Goal: Check status: Check status

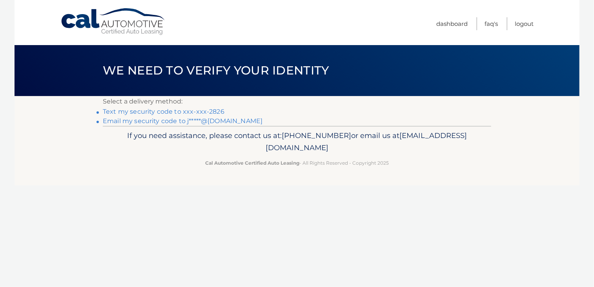
click at [195, 122] on link "Email my security code to j*****@[DOMAIN_NAME]" at bounding box center [183, 120] width 160 height 7
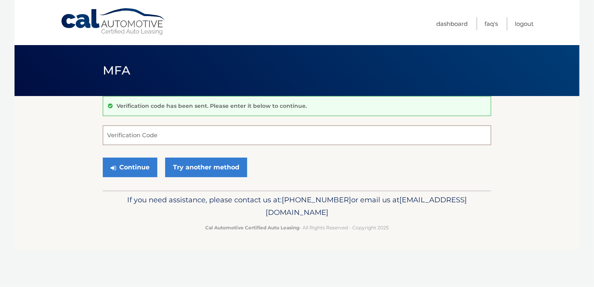
click at [138, 139] on input "Verification Code" at bounding box center [297, 135] width 388 height 20
type input "601073"
click at [103, 158] on button "Continue" at bounding box center [130, 168] width 55 height 20
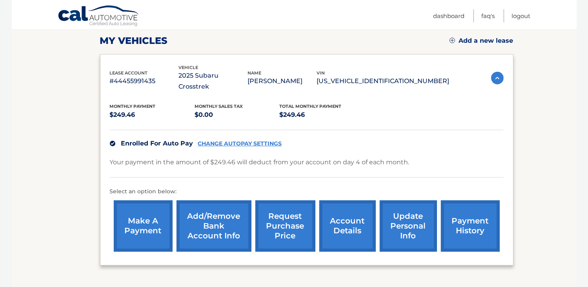
scroll to position [109, 0]
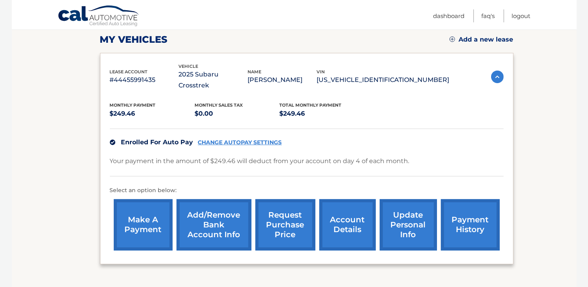
click at [470, 207] on link "payment history" at bounding box center [470, 224] width 59 height 51
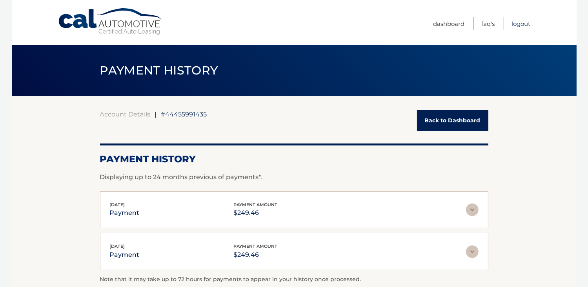
click at [521, 26] on link "Logout" at bounding box center [521, 23] width 19 height 13
